Goal: Task Accomplishment & Management: Use online tool/utility

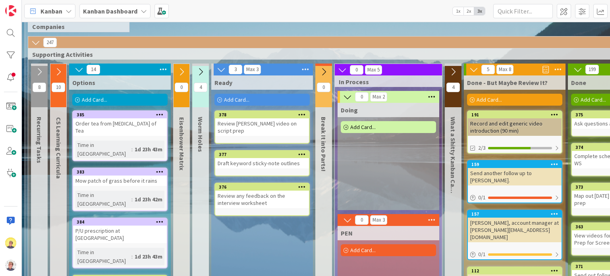
scroll to position [40, 0]
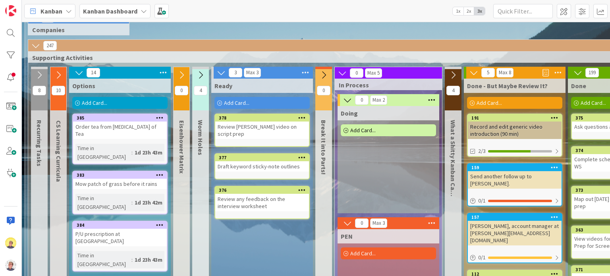
click at [299, 119] on icon at bounding box center [302, 118] width 8 height 6
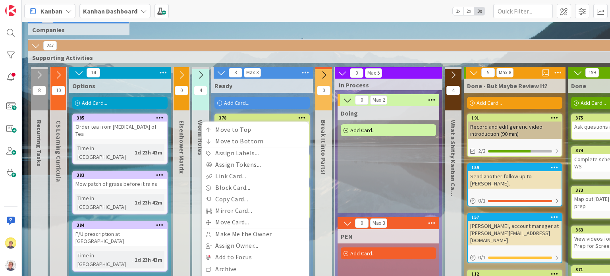
scroll to position [79, 0]
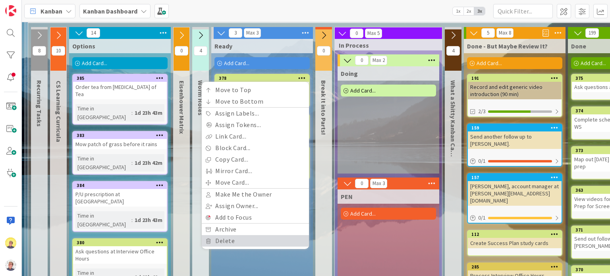
click at [234, 240] on link "Delete" at bounding box center [255, 241] width 107 height 12
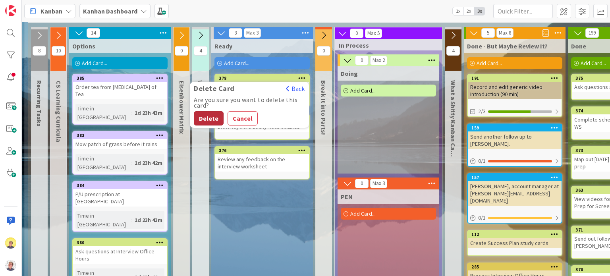
click at [213, 123] on button "Delete" at bounding box center [209, 118] width 30 height 14
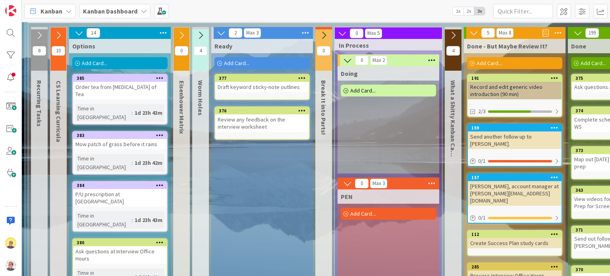
click at [301, 79] on icon at bounding box center [302, 78] width 8 height 6
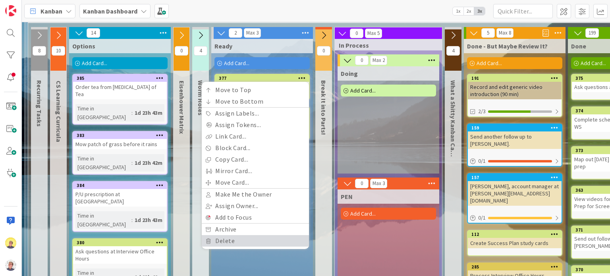
click at [217, 239] on link "Delete" at bounding box center [255, 241] width 107 height 12
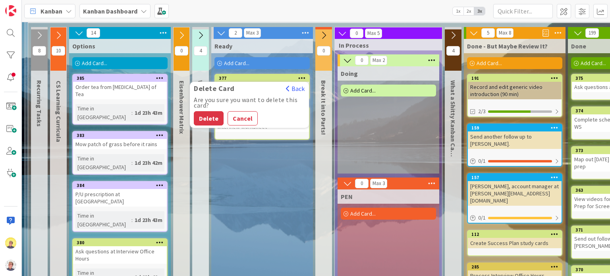
click at [202, 119] on button "Delete" at bounding box center [209, 118] width 30 height 14
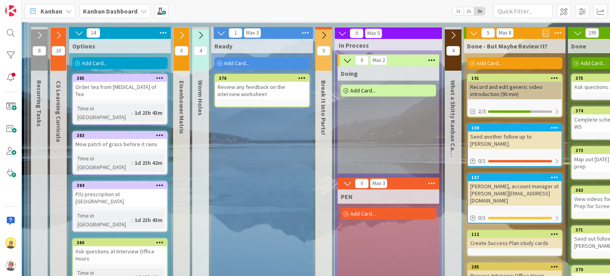
click at [298, 77] on icon at bounding box center [302, 78] width 8 height 6
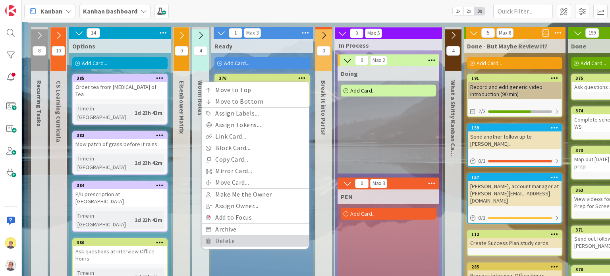
click at [217, 240] on link "Delete" at bounding box center [255, 241] width 107 height 12
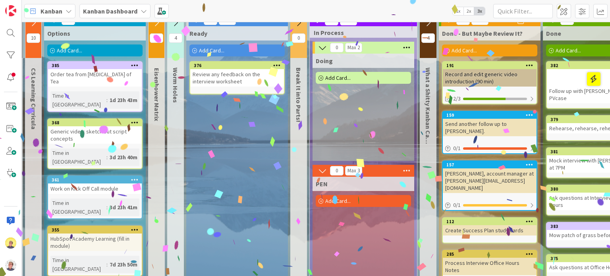
scroll to position [92, 0]
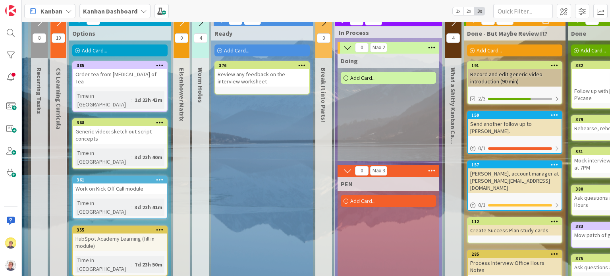
click at [350, 77] on div "Add Card..." at bounding box center [388, 78] width 95 height 12
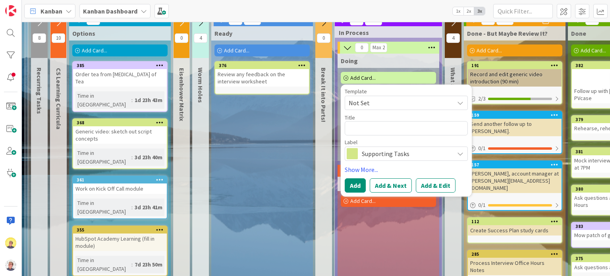
type textarea "x"
type textarea "A"
type textarea "x"
type textarea "As"
type textarea "x"
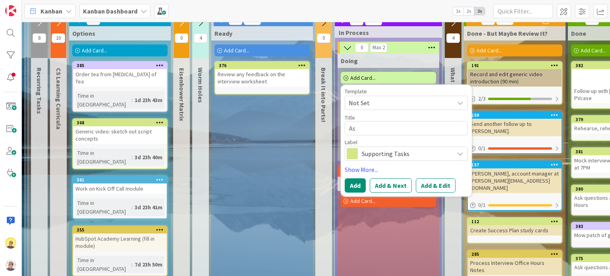
type textarea "Ass"
type textarea "x"
type textarea "Asse"
type textarea "x"
type textarea "Asses"
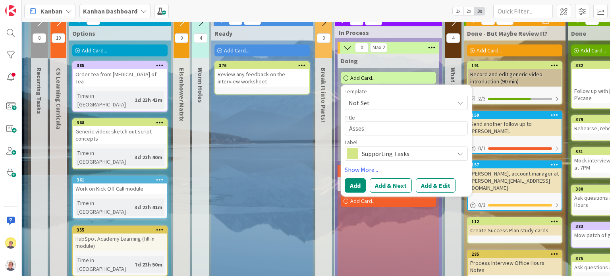
type textarea "x"
type textarea "Assess"
type textarea "x"
type textarea "Assess"
type textarea "x"
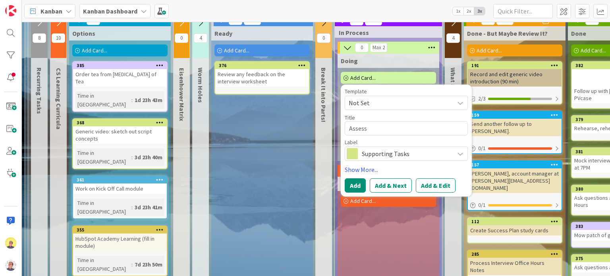
type textarea "Assess F"
type textarea "x"
type textarea "Assess Fo"
type textarea "x"
type textarea "Assess Fol"
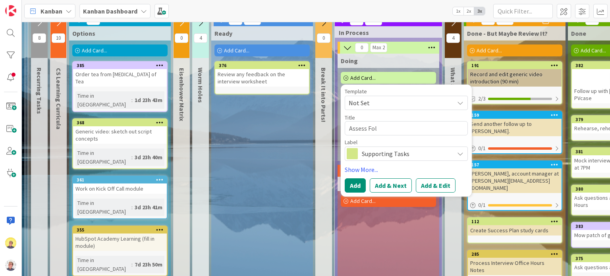
type textarea "x"
type textarea "Assess Foll"
type textarea "x"
type textarea "Assess Follo"
type textarea "x"
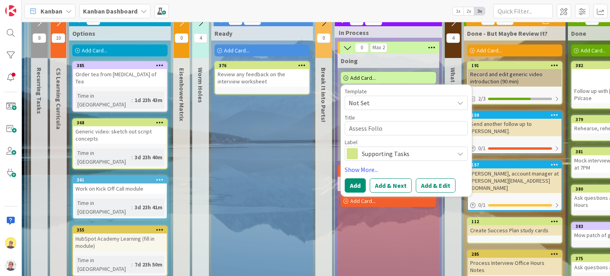
type textarea "Assess Follow"
type textarea "x"
type textarea "Assess Follow"
type textarea "x"
type textarea "Assess Follow U"
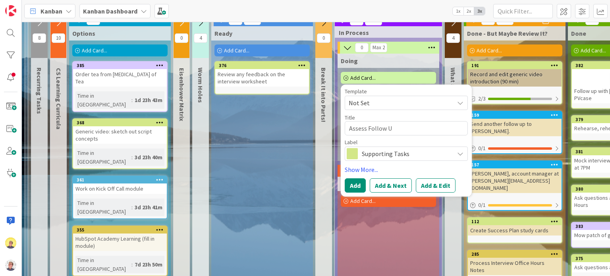
type textarea "x"
type textarea "Assess Follow Up"
type textarea "x"
type textarea "Assess Follow Up"
type textarea "x"
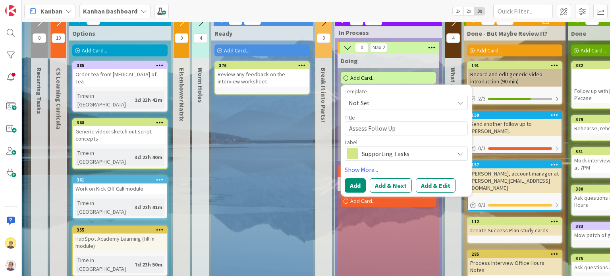
type textarea "Assess Follow Up s"
type textarea "x"
type textarea "Assess Follow Up st"
type textarea "x"
type textarea "Assess Follow Up sta"
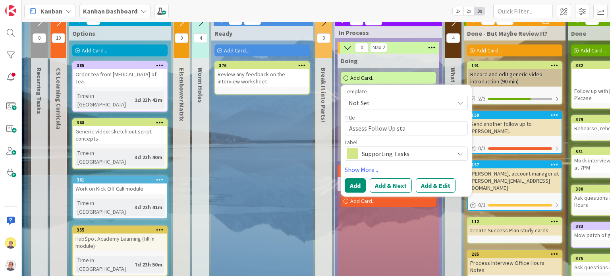
type textarea "x"
type textarea "Assess Follow Up stat"
type textarea "x"
type textarea "Assess Follow Up statu"
type textarea "x"
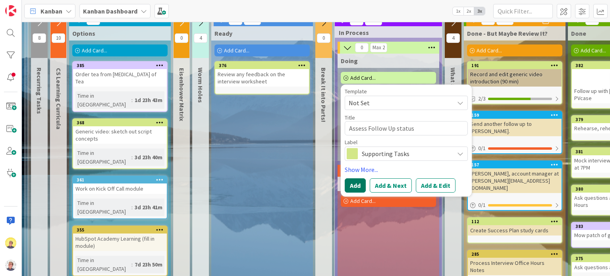
type textarea "Assess Follow Up status"
click at [350, 187] on button "Add" at bounding box center [355, 185] width 21 height 14
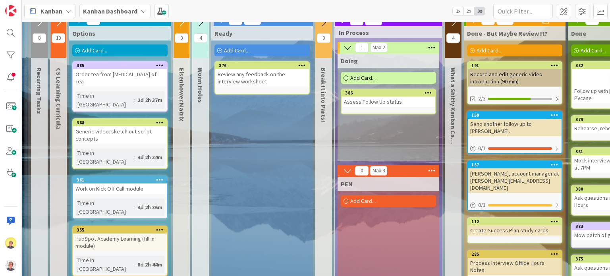
click at [368, 77] on span "Add Card..." at bounding box center [362, 77] width 25 height 7
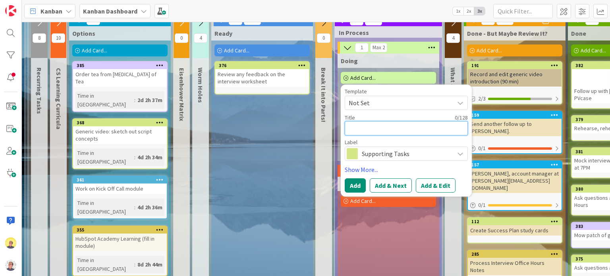
type textarea "x"
type textarea "C"
type textarea "x"
type textarea "Co"
type textarea "x"
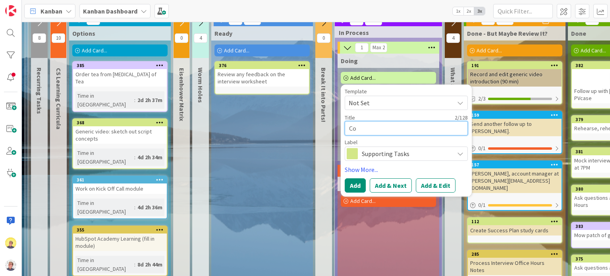
type textarea "Col"
type textarea "x"
type textarea "Co"
type textarea "x"
type textarea "Com"
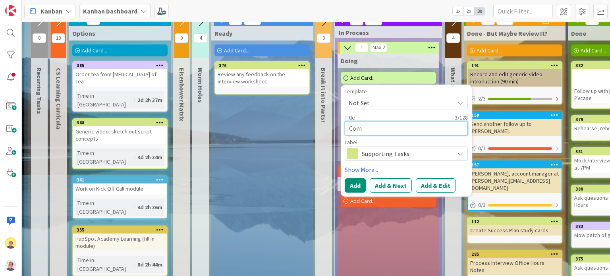
type textarea "x"
type textarea "Comp"
type textarea "x"
type textarea "Compl"
type textarea "x"
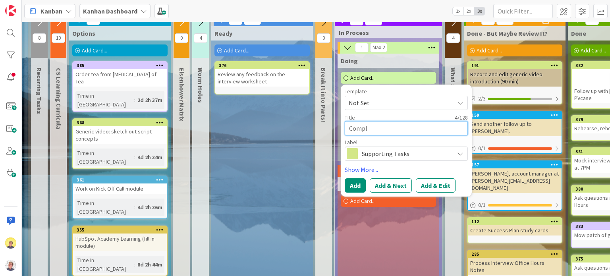
type textarea "Comple"
type textarea "x"
type textarea "Complet"
type textarea "x"
type textarea "Complete"
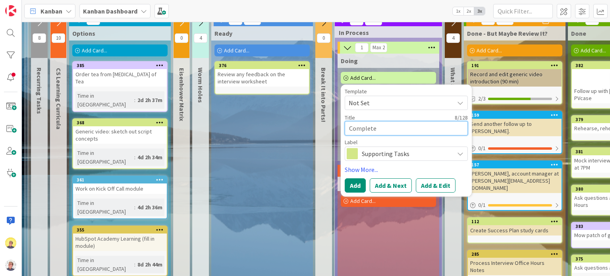
type textarea "x"
type textarea "Complete"
type textarea "x"
type textarea "Complete F"
type textarea "x"
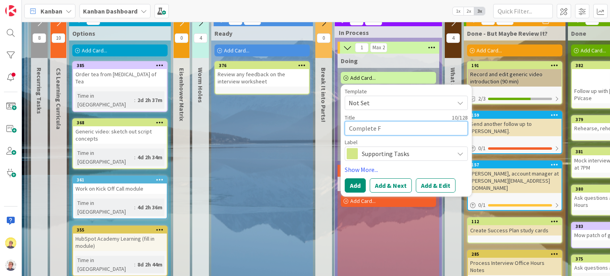
type textarea "Complete Fo"
type textarea "x"
type textarea "Complete Fol"
type textarea "x"
type textarea "Complete Foll"
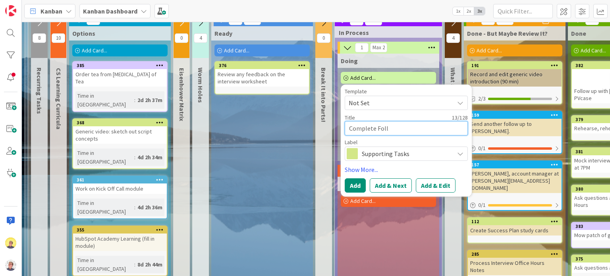
type textarea "x"
type textarea "Complete Follo"
type textarea "x"
type textarea "Complete Follow"
type textarea "x"
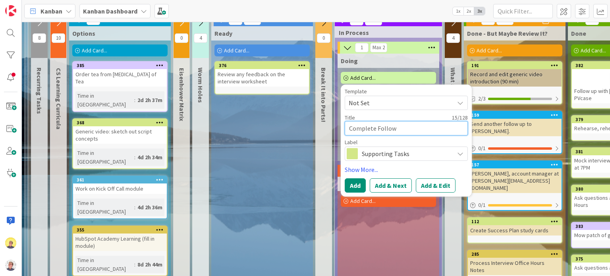
type textarea "Complete Follow"
type textarea "x"
type textarea "Complete Follow U"
type textarea "x"
type textarea "Complete Follow Up"
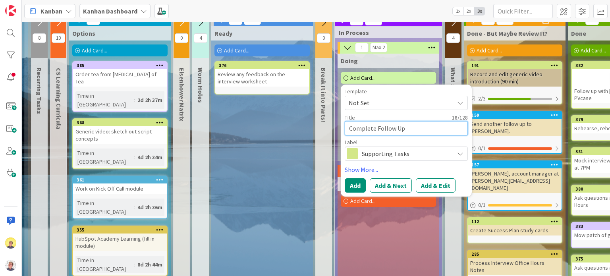
type textarea "x"
type textarea "Complete Follow Ups"
click at [356, 186] on button "Add" at bounding box center [355, 185] width 21 height 14
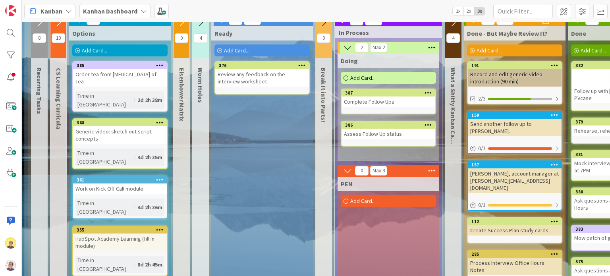
click at [391, 138] on link "386 Assess Follow Up status" at bounding box center [388, 134] width 95 height 26
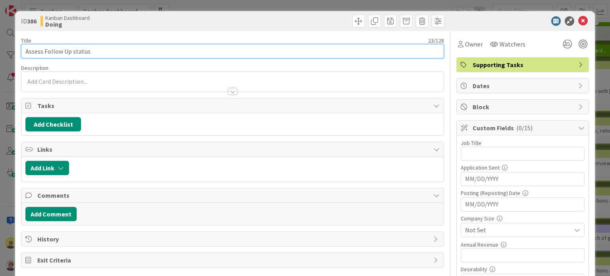
click at [102, 54] on input "Assess Follow Up status" at bounding box center [232, 51] width 423 height 14
type input "Assess Follow Up status + check boxes on card"
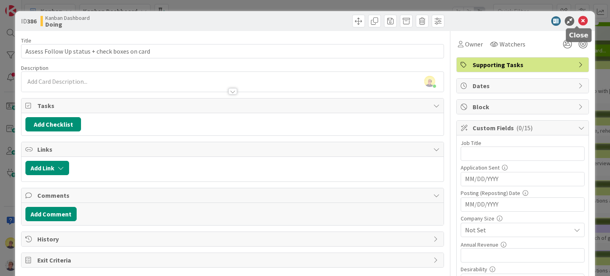
click at [578, 23] on icon at bounding box center [583, 21] width 10 height 10
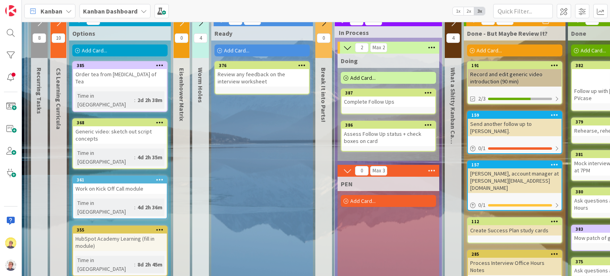
click at [254, 51] on div "Add Card..." at bounding box center [261, 50] width 95 height 12
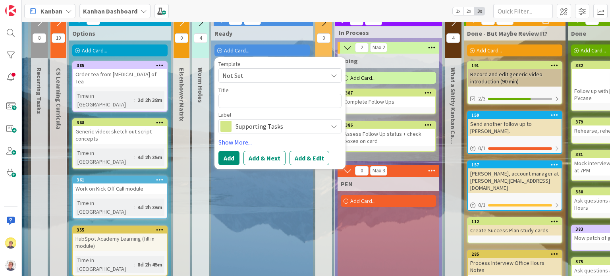
type textarea "x"
type textarea "D"
type textarea "x"
type textarea "Dr"
type textarea "x"
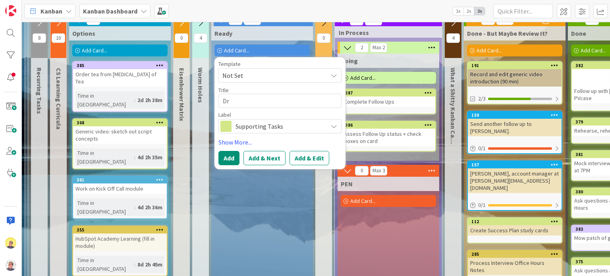
type textarea "Dra"
type textarea "x"
type textarea "Draf"
type textarea "x"
type textarea "Draft"
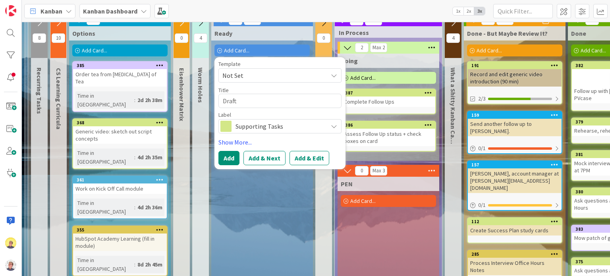
type textarea "x"
type textarea "Draft"
type textarea "x"
type textarea "Draft V"
type textarea "x"
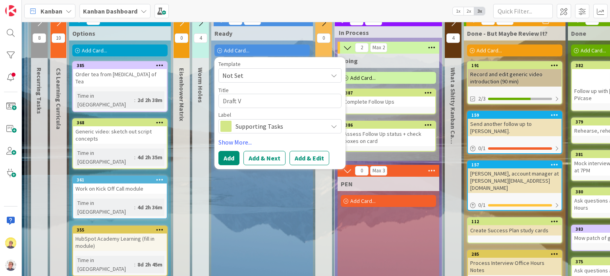
type textarea "Draft Vo"
type textarea "x"
type textarea "Draft Vol"
type textarea "x"
type textarea "Draft Volt"
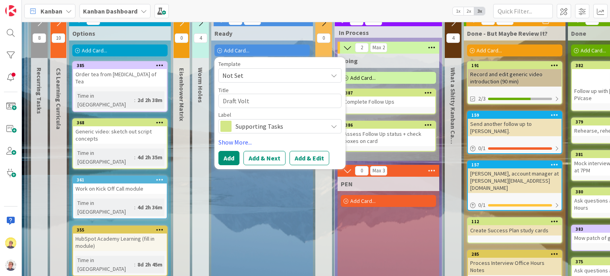
type textarea "x"
type textarea "Draft Voltu"
type textarea "x"
type textarea "Draft Voltus"
type textarea "x"
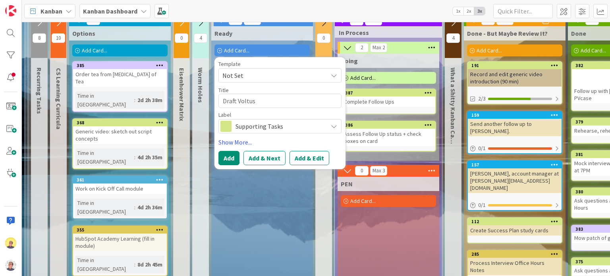
type textarea "Draft Voltus"
type textarea "x"
type textarea "Draft Voltus n"
type textarea "x"
type textarea "Draft Voltus no"
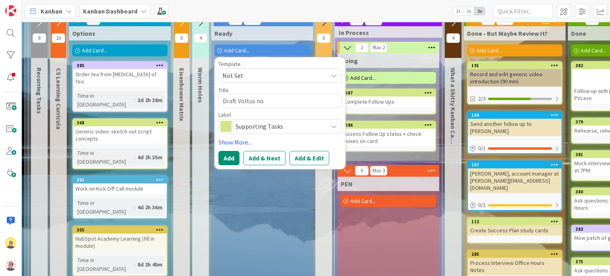
type textarea "x"
type textarea "Draft Voltus not"
type textarea "x"
type textarea "Draft Voltus note"
type textarea "x"
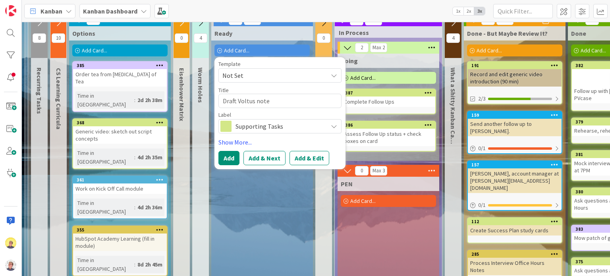
type textarea "Draft Voltus not"
type textarea "x"
type textarea "Draft Voltus no"
type textarea "x"
type textarea "Draft Voltus n"
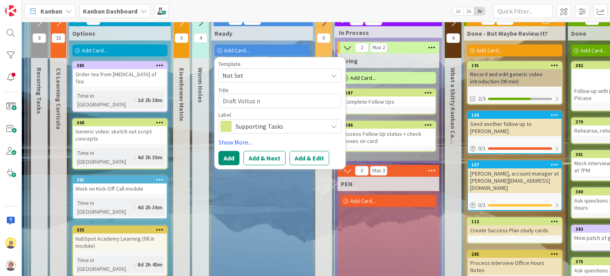
type textarea "x"
type textarea "Draft Voltus"
type textarea "x"
type textarea "Draft Voltus i"
type textarea "x"
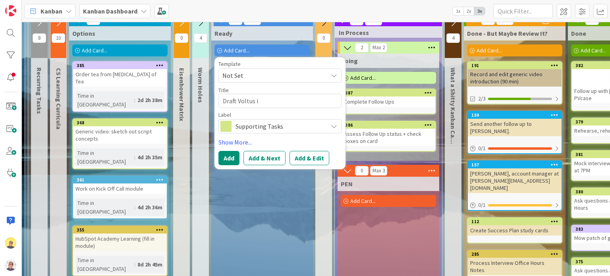
type textarea "Draft Voltus in"
type textarea "x"
type textarea "Draft Voltus int"
type textarea "x"
type textarea "Draft Voltus inte"
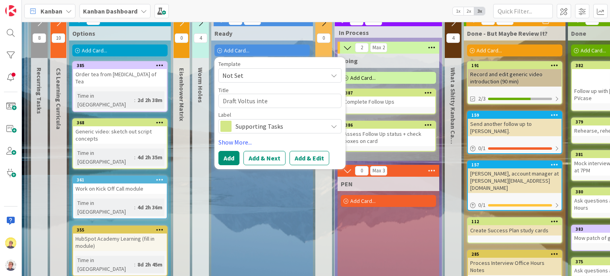
type textarea "x"
type textarea "Draft Voltus inter"
type textarea "x"
type textarea "Draft Voltus interv"
type textarea "x"
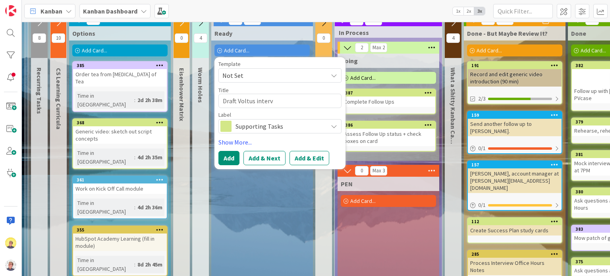
type textarea "Draft Voltus intervi"
type textarea "x"
type textarea "Draft Voltus intervie"
type textarea "x"
type textarea "Draft Voltus interview"
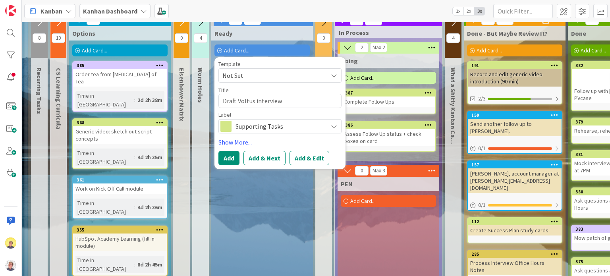
type textarea "x"
type textarea "Draft Voltus interview"
type textarea "x"
type textarea "Draft Voltus interview n"
type textarea "x"
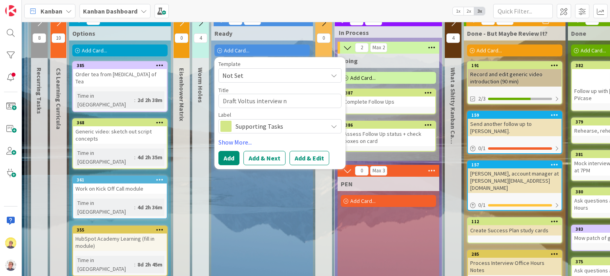
type textarea "Draft Voltus interview no"
type textarea "x"
type textarea "Draft Voltus interview not"
type textarea "x"
type textarea "Draft Voltus interview note"
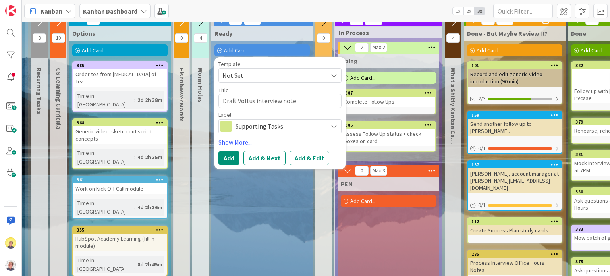
type textarea "x"
type textarea "Draft Voltus interview notes"
click at [233, 158] on button "Add" at bounding box center [228, 158] width 21 height 14
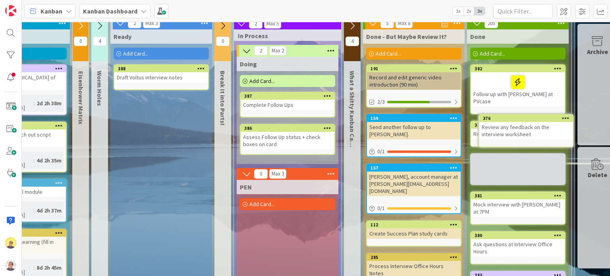
scroll to position [89, 116]
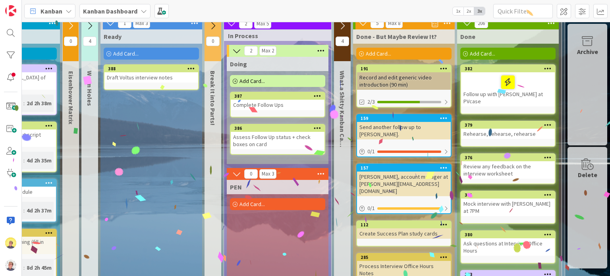
click at [113, 51] on span "Add Card..." at bounding box center [125, 53] width 25 height 7
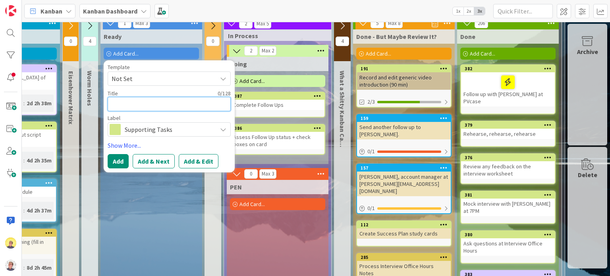
type textarea "x"
type textarea "L"
type textarea "x"
type textarea "Le"
type textarea "x"
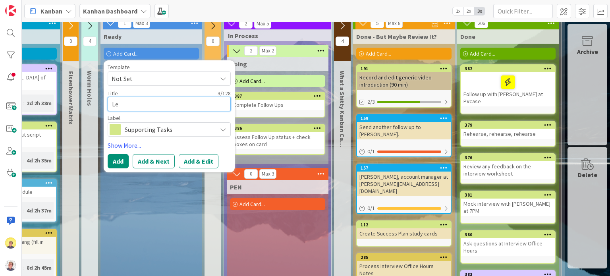
type textarea "Lea"
type textarea "x"
type textarea "[PERSON_NAME]"
type textarea "x"
type textarea "Learn"
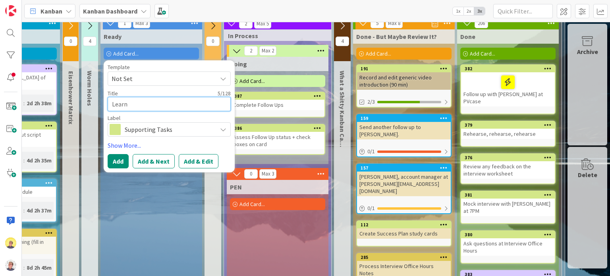
type textarea "x"
type textarea "Learni"
type textarea "x"
type textarea "Learnin"
type textarea "x"
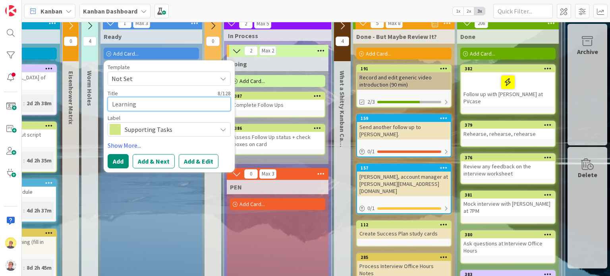
type textarea "Learning"
type textarea "x"
type textarea "Learning T"
type textarea "x"
type textarea "Learning Ti"
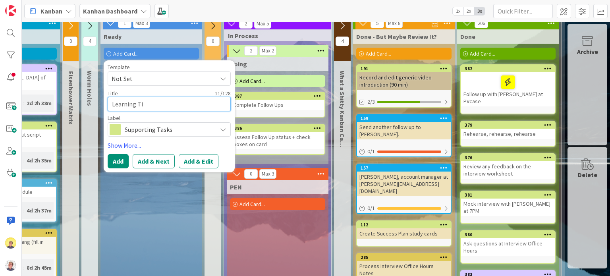
type textarea "x"
type textarea "Learning [PERSON_NAME]"
type textarea "x"
type textarea "Learning Time"
type textarea "x"
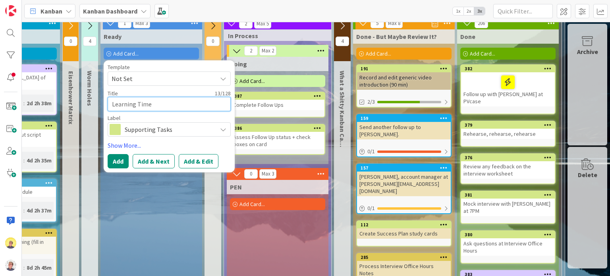
type textarea "Learning Time:"
type textarea "x"
type textarea "Learning Time:"
type textarea "x"
type textarea "Learning Time: K"
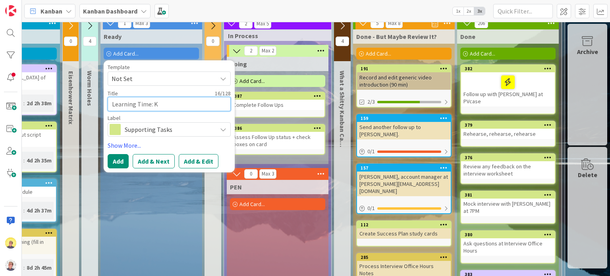
type textarea "x"
type textarea "Learning Time: [PERSON_NAME]"
type textarea "x"
type textarea "Learning Time: Kic"
type textarea "x"
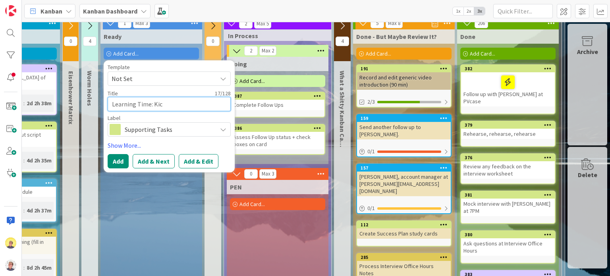
type textarea "Learning Time: Kick"
type textarea "x"
type textarea "Learning Time: Kick"
type textarea "x"
click at [211, 129] on div "Supporting Tasks" at bounding box center [169, 129] width 123 height 14
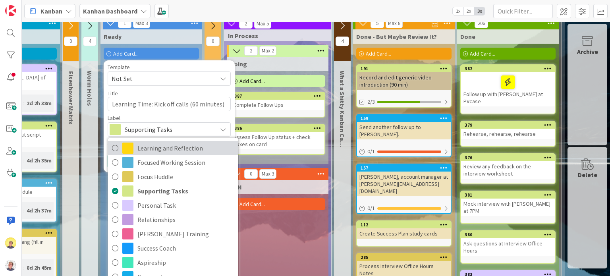
click at [178, 151] on span "Learning and Reflection" at bounding box center [185, 148] width 97 height 12
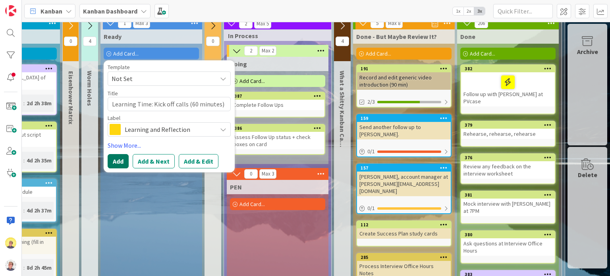
click at [111, 160] on button "Add" at bounding box center [118, 161] width 21 height 14
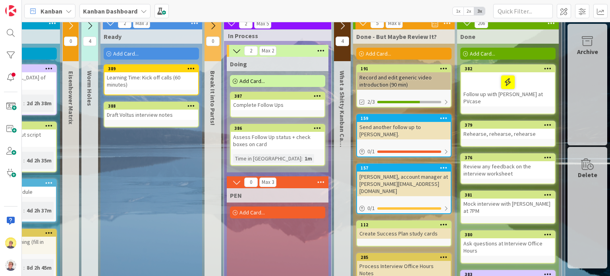
click at [126, 54] on span "Add Card..." at bounding box center [125, 53] width 25 height 7
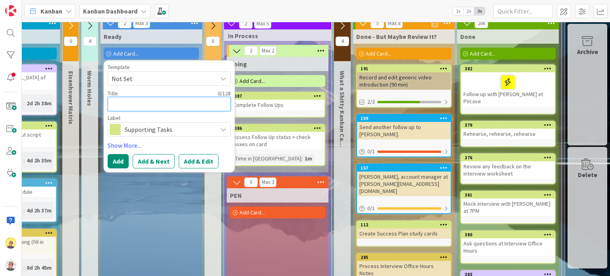
paste textarea "Set up LinkedIn job search alerts for"
click at [111, 160] on button "Add" at bounding box center [118, 161] width 21 height 14
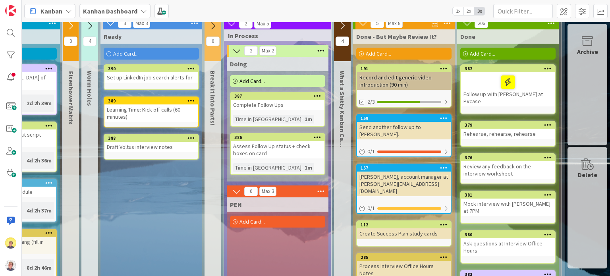
scroll to position [49, 116]
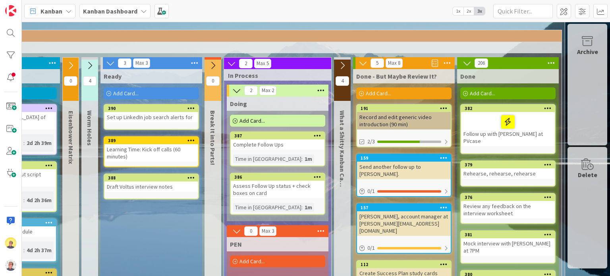
click at [249, 149] on link "387 Complete Follow Ups Time in [GEOGRAPHIC_DATA] : 1m" at bounding box center [277, 148] width 95 height 35
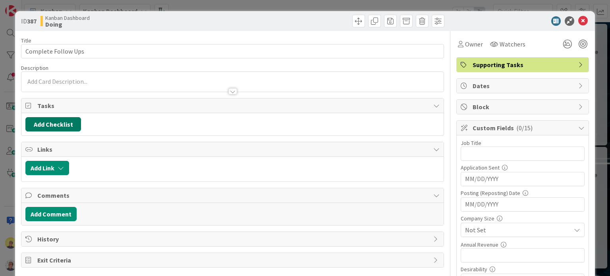
click at [56, 122] on button "Add Checklist" at bounding box center [53, 124] width 56 height 14
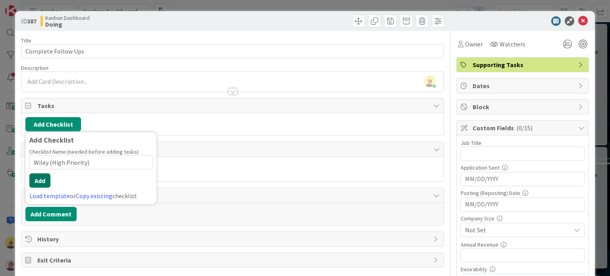
click at [43, 183] on button "Add" at bounding box center [39, 181] width 21 height 14
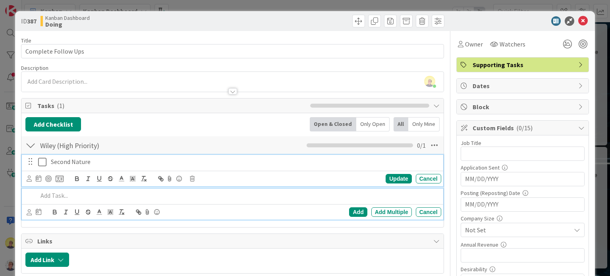
click at [107, 156] on div "Second Nature" at bounding box center [245, 162] width 394 height 14
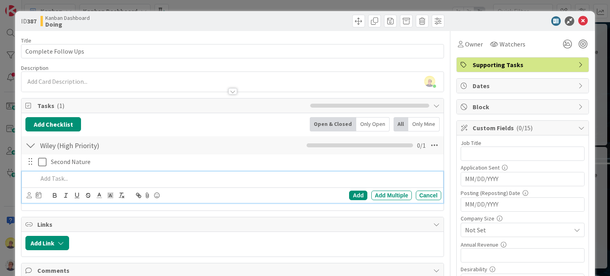
click at [62, 179] on p at bounding box center [238, 178] width 400 height 9
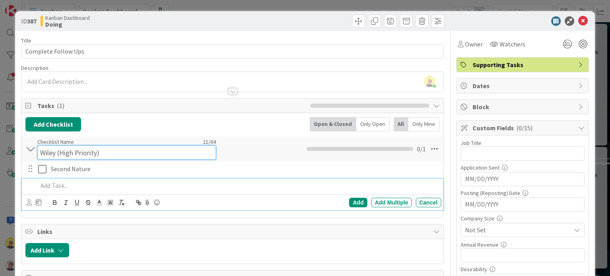
click at [52, 151] on input "Wiley (High Priority)" at bounding box center [126, 152] width 179 height 14
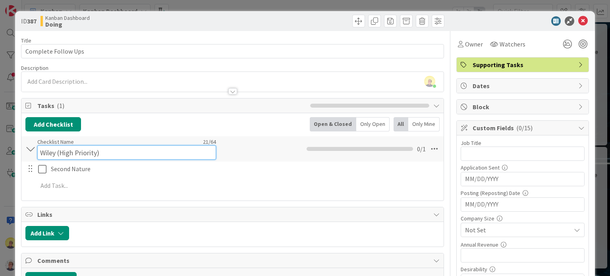
drag, startPoint x: 116, startPoint y: 151, endPoint x: 16, endPoint y: 148, distance: 100.5
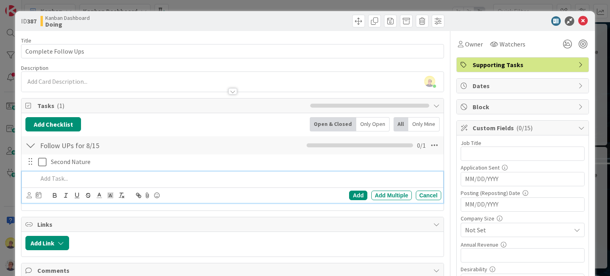
click at [52, 179] on p at bounding box center [238, 178] width 400 height 9
click at [59, 182] on p "Set up LinkedIn job search alerts for" at bounding box center [238, 178] width 400 height 9
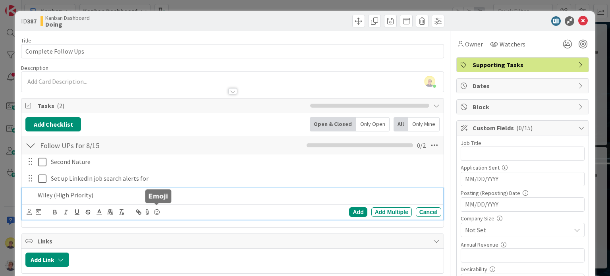
click at [157, 212] on icon at bounding box center [157, 212] width 10 height 11
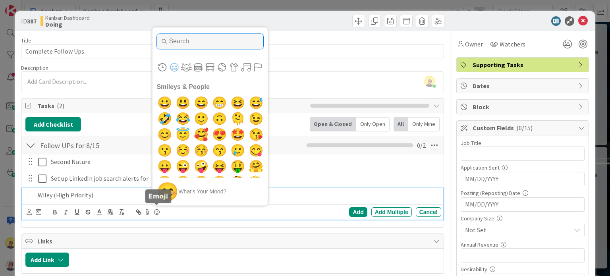
click at [192, 41] on input "Type to search for an emoji" at bounding box center [210, 41] width 107 height 16
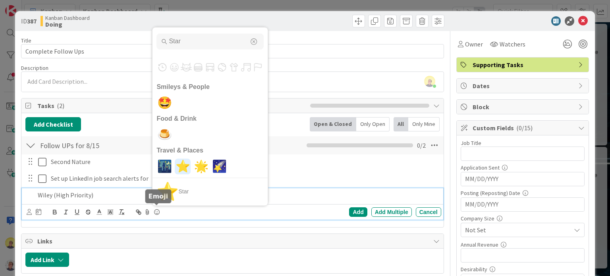
click at [184, 167] on span "⭐" at bounding box center [183, 166] width 19 height 16
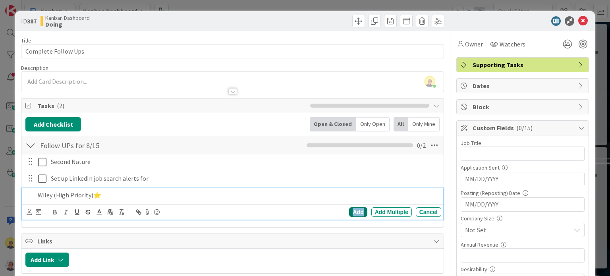
click at [349, 212] on div "Add" at bounding box center [358, 212] width 18 height 10
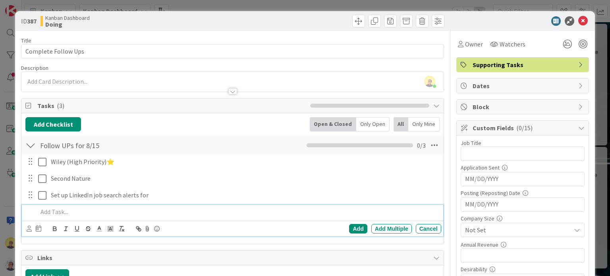
click at [63, 209] on p at bounding box center [238, 211] width 400 height 9
